Goal: Task Accomplishment & Management: Manage account settings

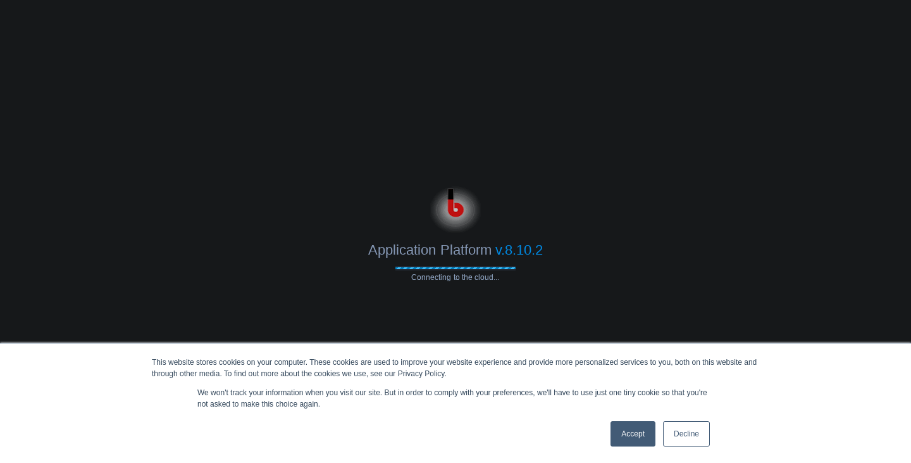
click at [627, 439] on link "Accept" at bounding box center [633, 433] width 45 height 25
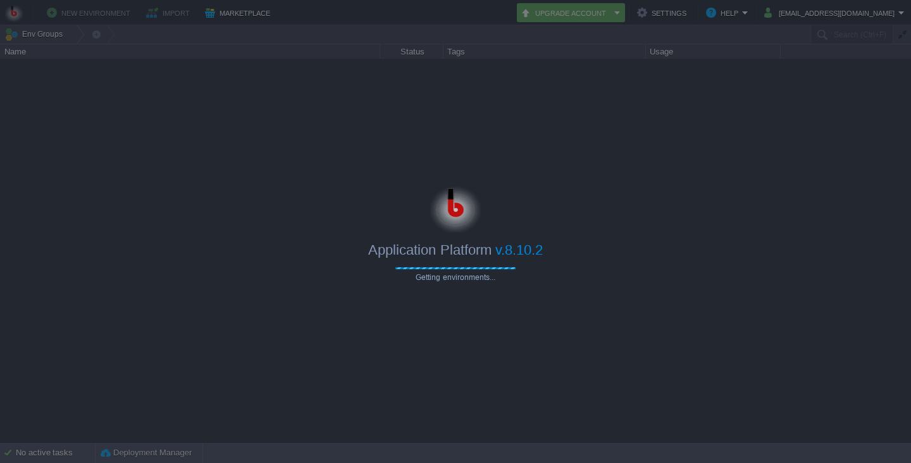
type input "Search (Ctrl+F)"
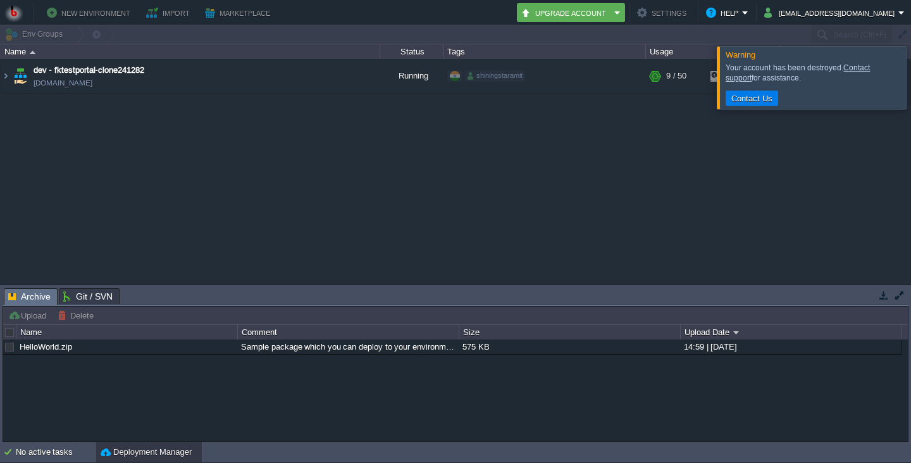
click at [911, 90] on div at bounding box center [926, 77] width 0 height 62
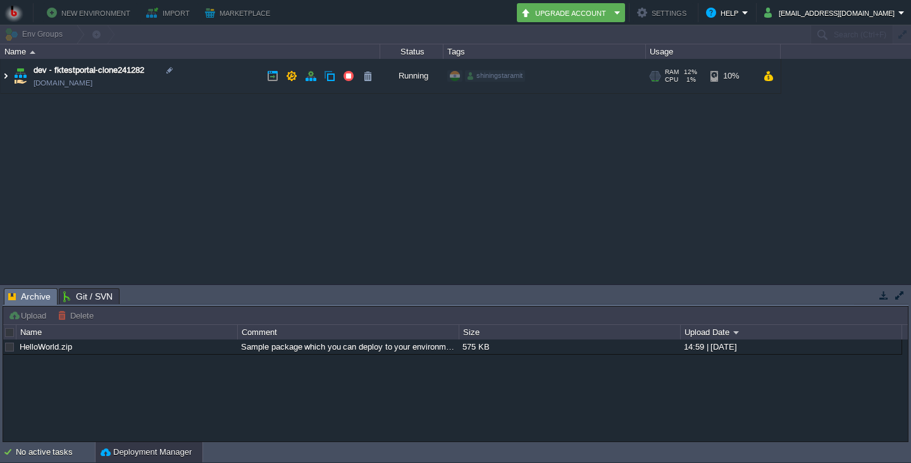
click at [7, 76] on img at bounding box center [6, 76] width 10 height 34
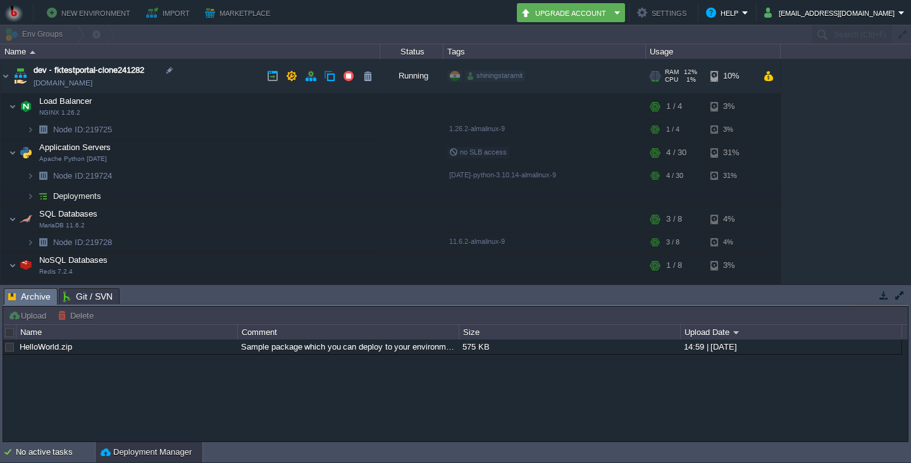
click at [163, 83] on td "dev - fktestportal-clone241282 [DOMAIN_NAME]" at bounding box center [191, 76] width 380 height 35
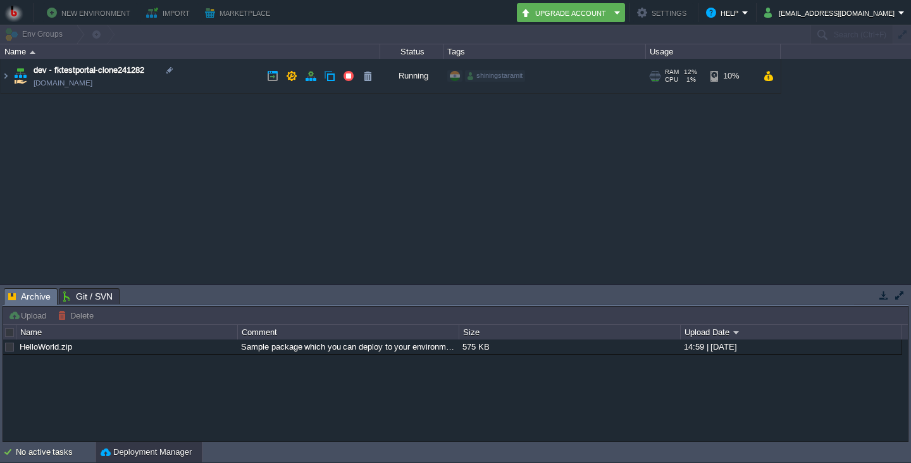
drag, startPoint x: 168, startPoint y: 82, endPoint x: 136, endPoint y: 85, distance: 31.8
click at [136, 85] on td "dev - fktestportal-clone241282 [DOMAIN_NAME]" at bounding box center [191, 76] width 380 height 35
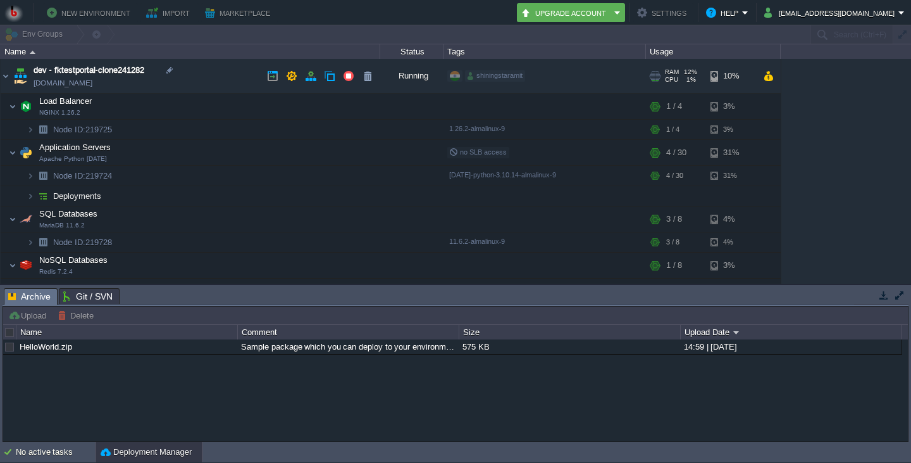
click at [92, 85] on link "[DOMAIN_NAME]" at bounding box center [63, 83] width 59 height 13
click at [311, 76] on button "button" at bounding box center [310, 75] width 11 height 11
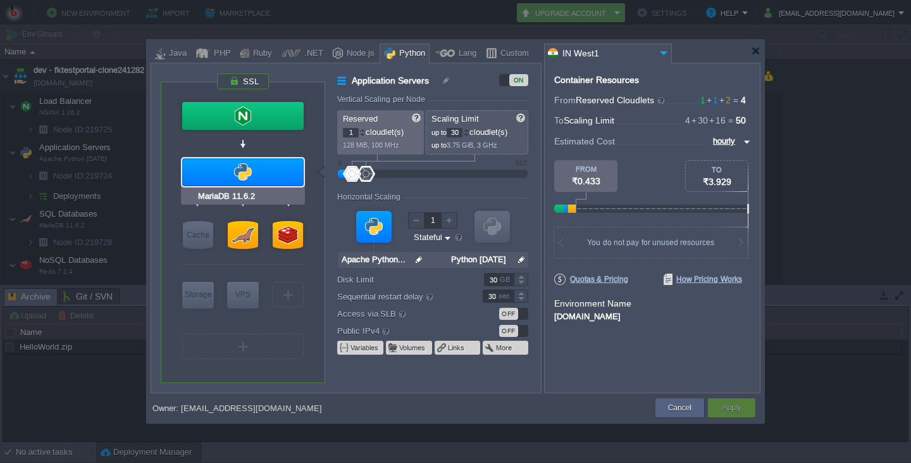
type input "Redis 7.2.4"
click at [755, 51] on div at bounding box center [755, 50] width 9 height 9
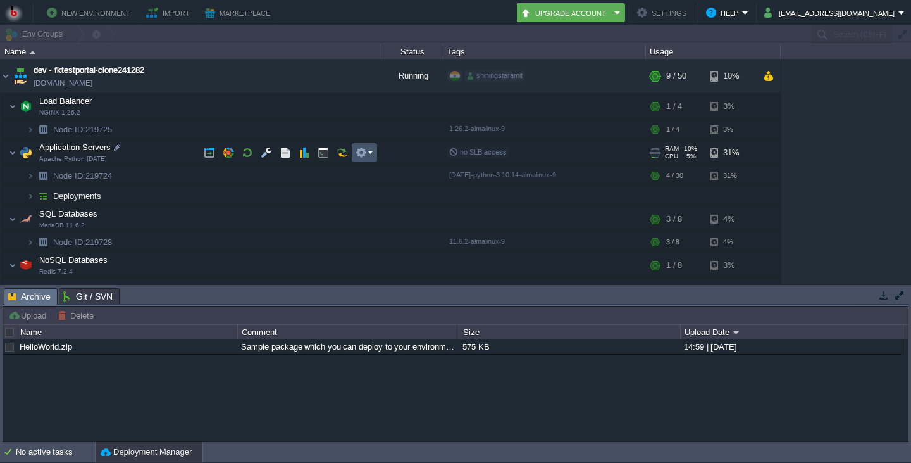
click at [361, 153] on button "button" at bounding box center [361, 152] width 11 height 11
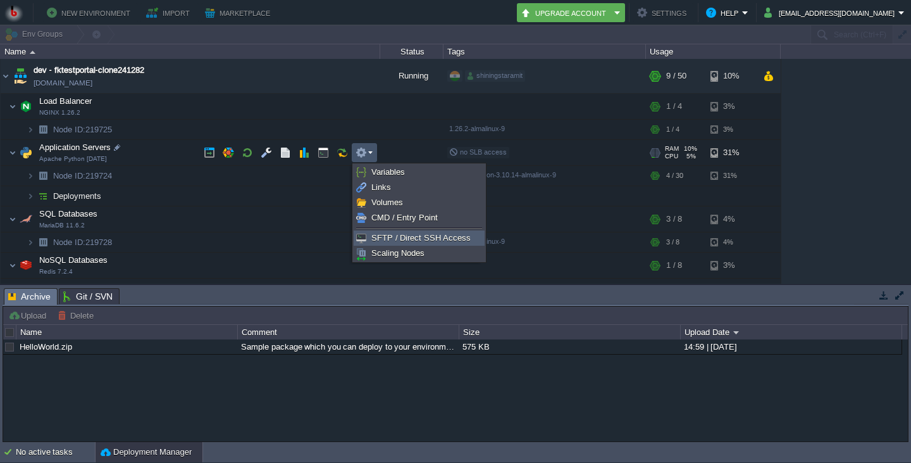
click at [402, 239] on span "SFTP / Direct SSH Access" at bounding box center [420, 237] width 99 height 9
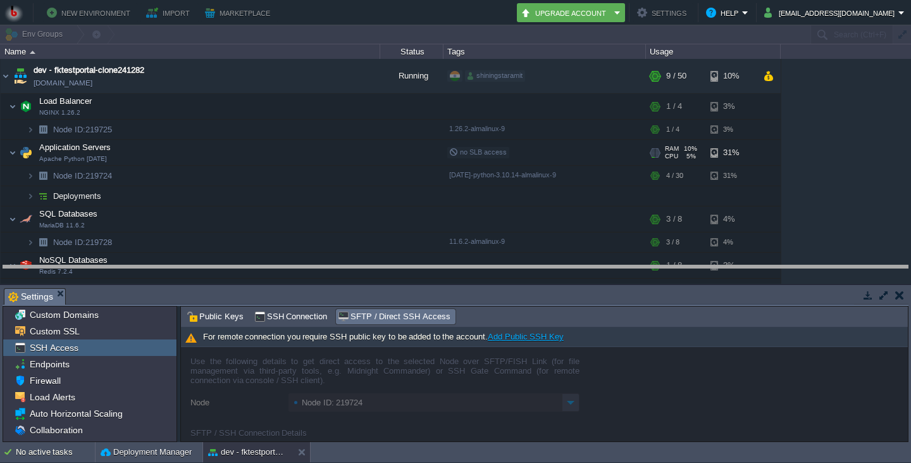
drag, startPoint x: 494, startPoint y: 306, endPoint x: 499, endPoint y: 283, distance: 23.3
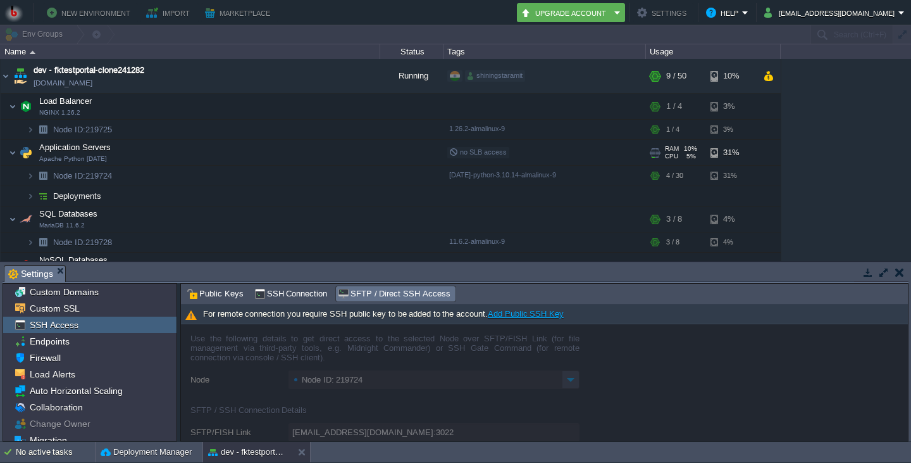
click at [885, 272] on button "button" at bounding box center [883, 271] width 11 height 11
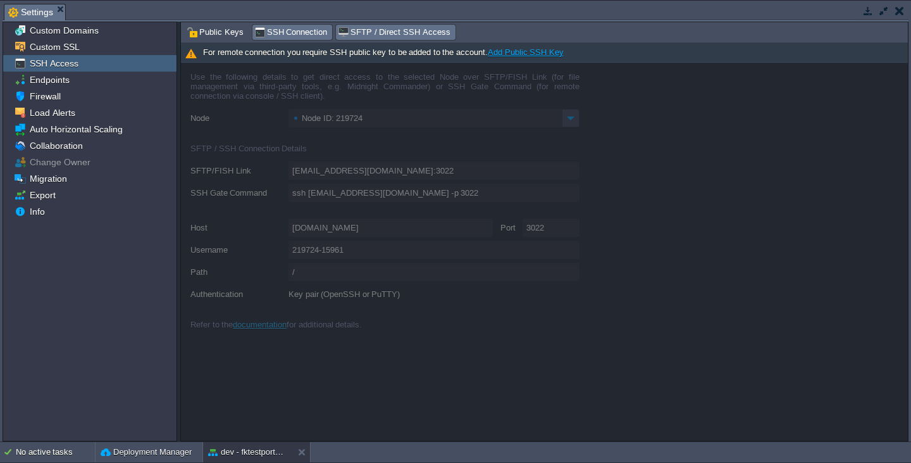
click at [274, 28] on span "SSH Connection" at bounding box center [290, 32] width 73 height 14
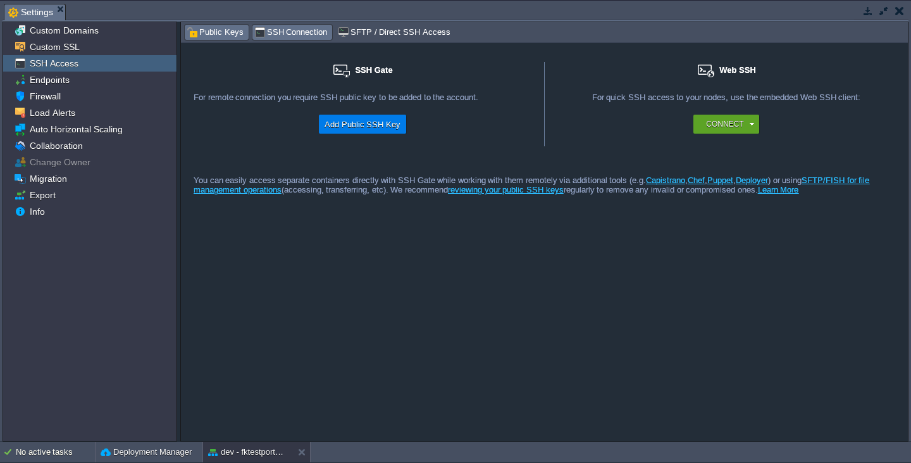
click at [220, 36] on span "Public Keys" at bounding box center [215, 32] width 57 height 14
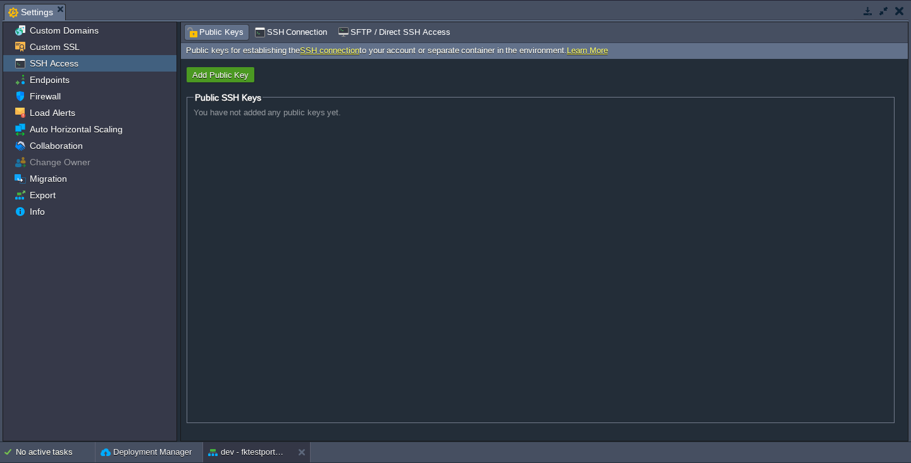
click at [208, 78] on button "Add Public Key" at bounding box center [221, 74] width 64 height 11
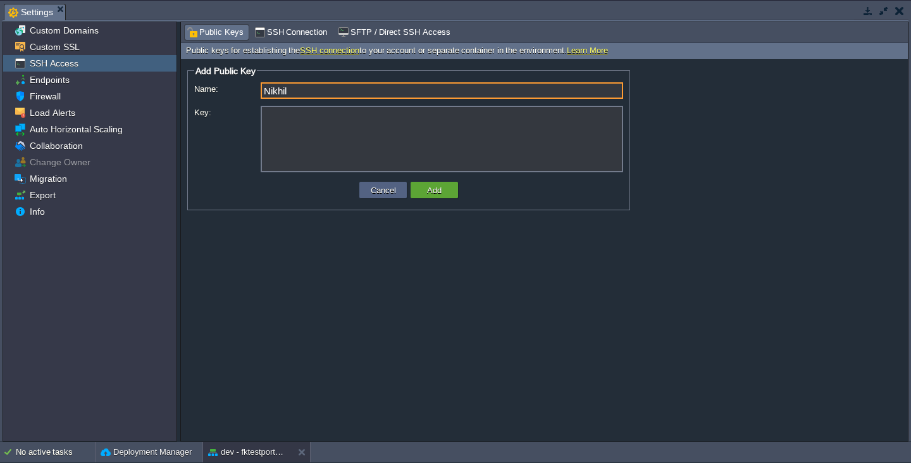
type input "Nikhil"
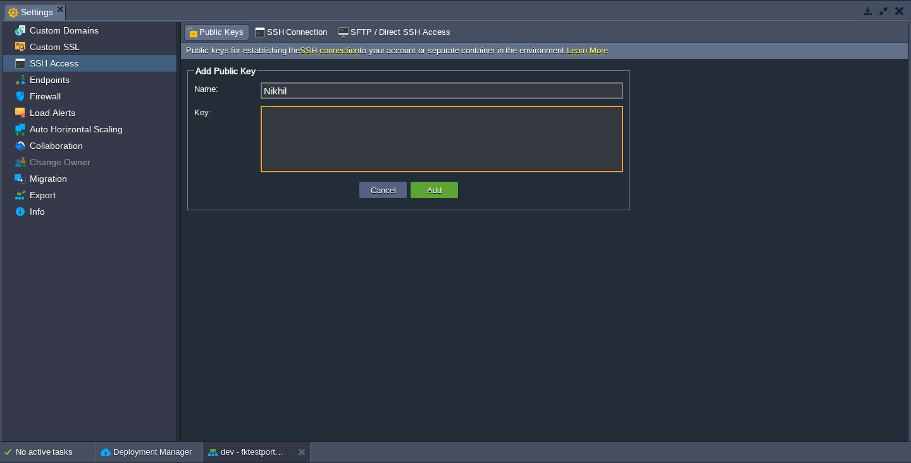
click at [354, 146] on textarea "Key:" at bounding box center [442, 139] width 363 height 66
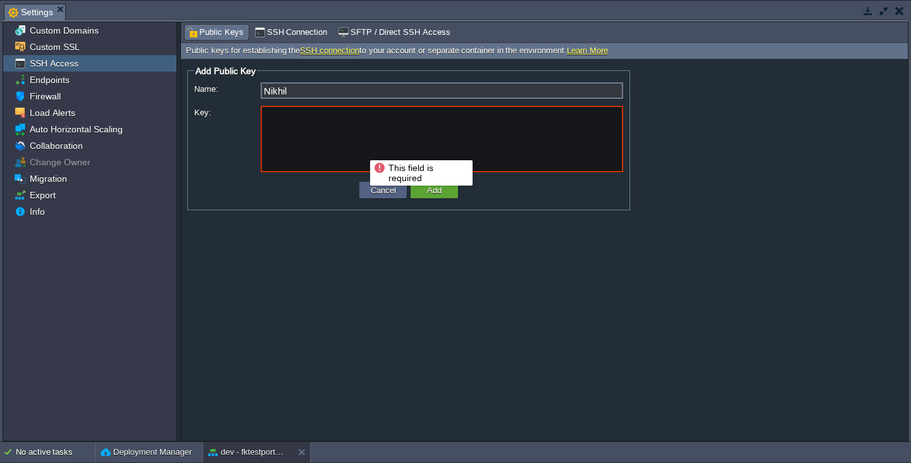
paste textarea "ssh-ed25519 AAAAC3NzaC1lZDI1NTE5AAAAIEIAHsWOoe4fZ33HE1sdyV7xi5Cvtgjbla30/uYo6FK…"
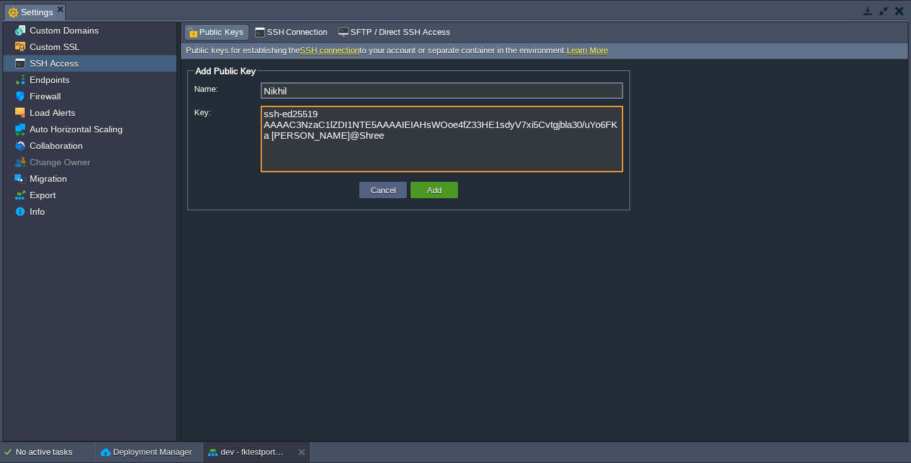
type textarea "ssh-ed25519 AAAAC3NzaC1lZDI1NTE5AAAAIEIAHsWOoe4fZ33HE1sdyV7xi5Cvtgjbla30/uYo6FK…"
click at [438, 192] on button "Add" at bounding box center [434, 189] width 22 height 11
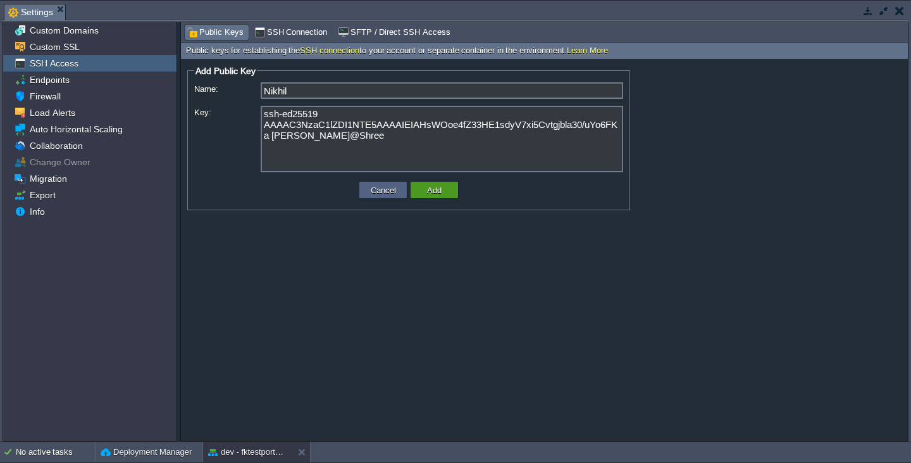
click at [429, 193] on button "Add" at bounding box center [434, 189] width 22 height 11
